Goal: Navigation & Orientation: Find specific page/section

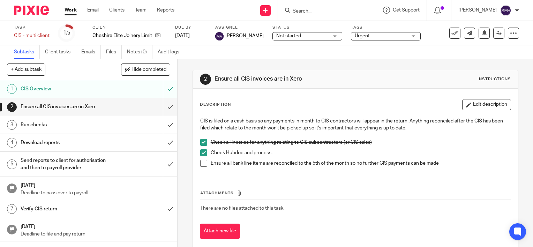
scroll to position [1, 0]
click at [64, 11] on div "Work Email Clients Team Reports Work Email Clients Team Reports Settings" at bounding box center [121, 10] width 127 height 21
click at [67, 12] on link "Work" at bounding box center [71, 10] width 12 height 7
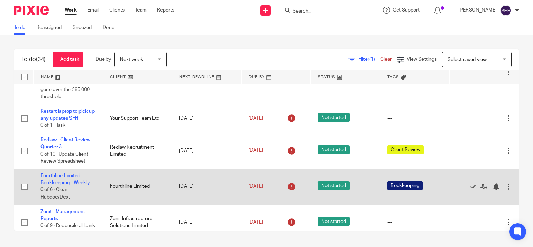
scroll to position [209, 0]
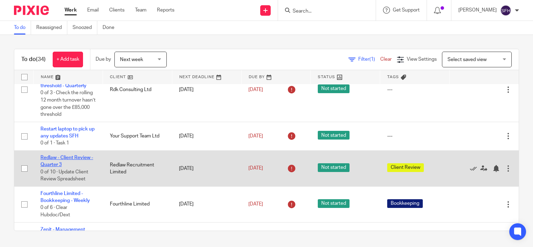
click at [77, 166] on link "Redlaw - Client Review - Quarter 3" at bounding box center [66, 161] width 53 height 12
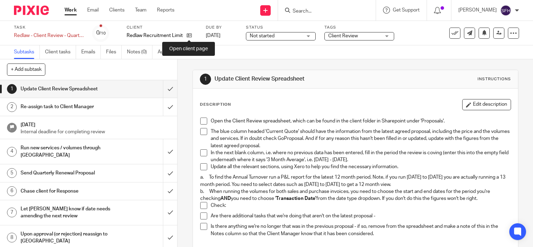
click at [188, 36] on icon at bounding box center [189, 35] width 5 height 5
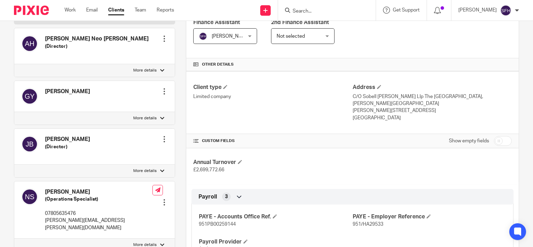
scroll to position [105, 0]
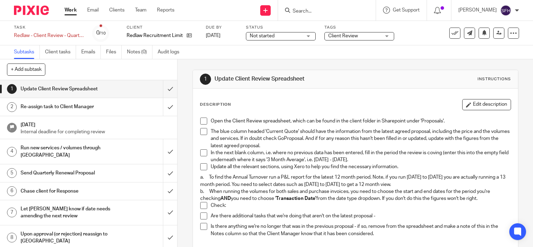
click at [75, 8] on link "Work" at bounding box center [71, 10] width 12 height 7
